Goal: Transaction & Acquisition: Book appointment/travel/reservation

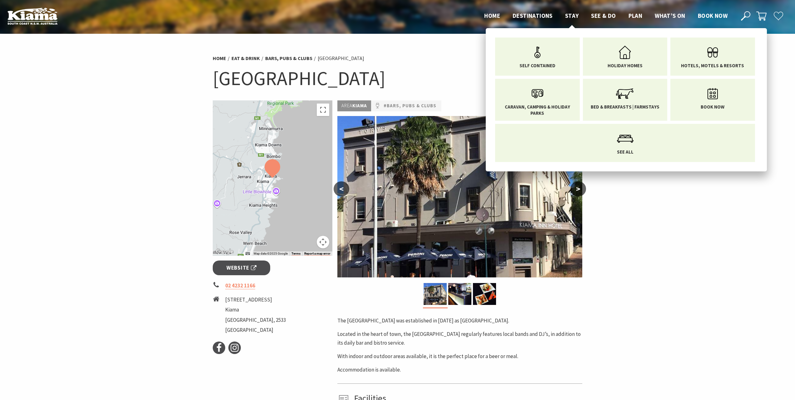
click at [565, 14] on span "Stay" at bounding box center [572, 16] width 14 height 8
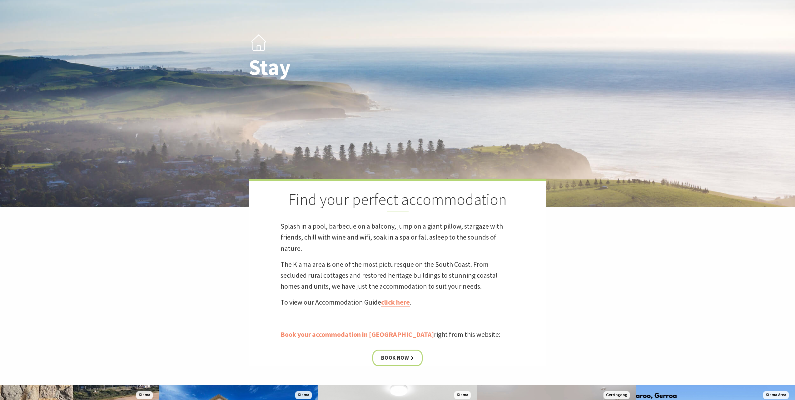
scroll to position [125, 0]
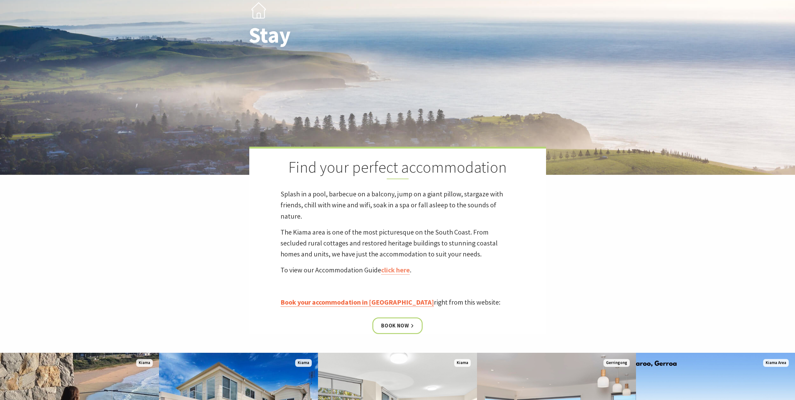
click at [363, 302] on link "Book your accommodation in Kiama" at bounding box center [357, 302] width 153 height 9
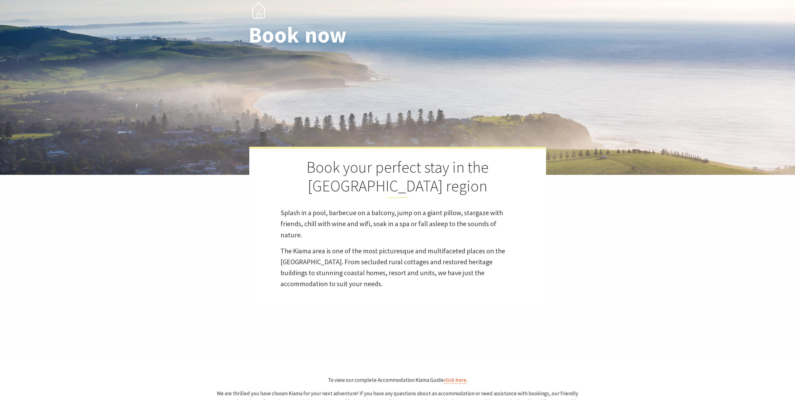
select select "3"
select select "2"
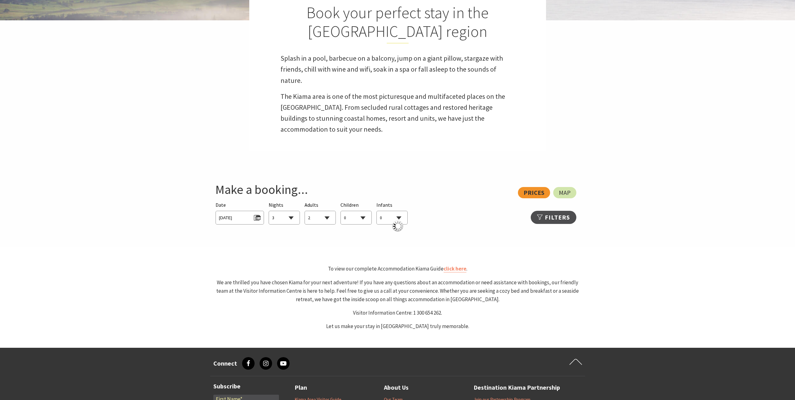
scroll to position [281, 0]
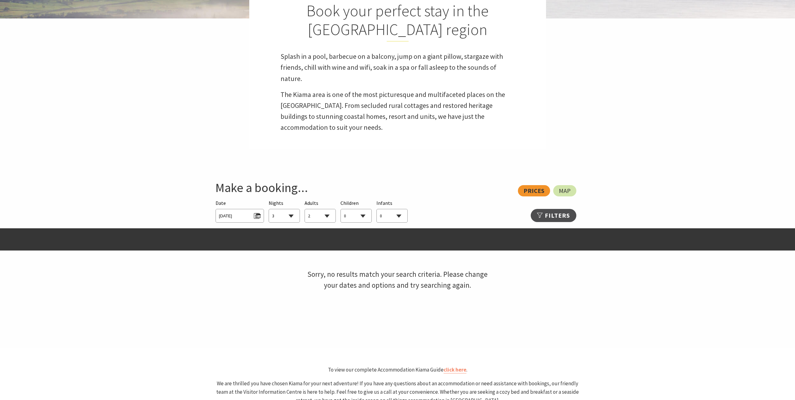
click at [285, 214] on select "1 2 3 4 5 6 7 8 9 10 11 12 13 14 15 16 17 18 19 20 21 22 23 24 25 26 27 28 29 30" at bounding box center [284, 216] width 31 height 14
select select "1"
click at [269, 209] on select "1 2 3 4 5 6 7 8 9 10 11 12 13 14 15 16 17 18 19 20 21 22 23 24 25 26 27 28 29 30" at bounding box center [284, 216] width 31 height 14
click at [260, 218] on span "[DATE]" at bounding box center [240, 215] width 42 height 8
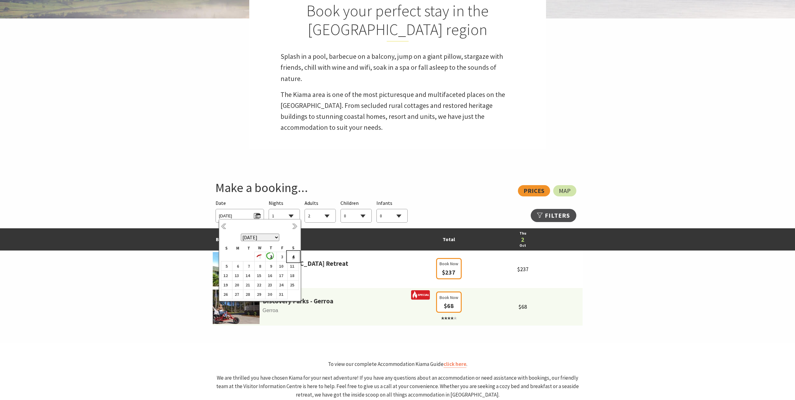
click at [293, 257] on b "4" at bounding box center [292, 257] width 8 height 8
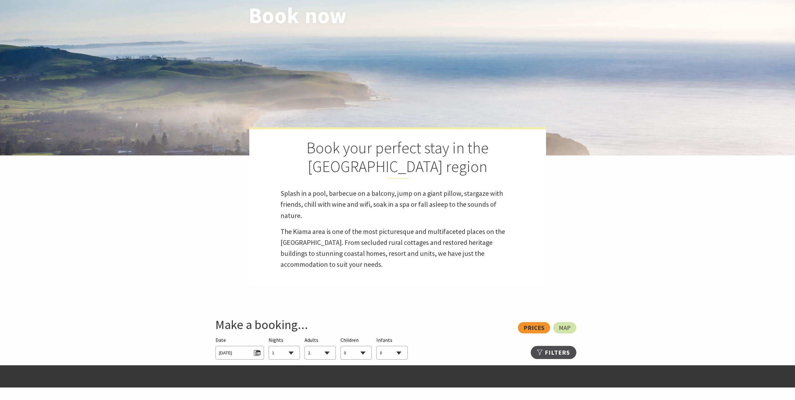
scroll to position [125, 0]
